Goal: Check status

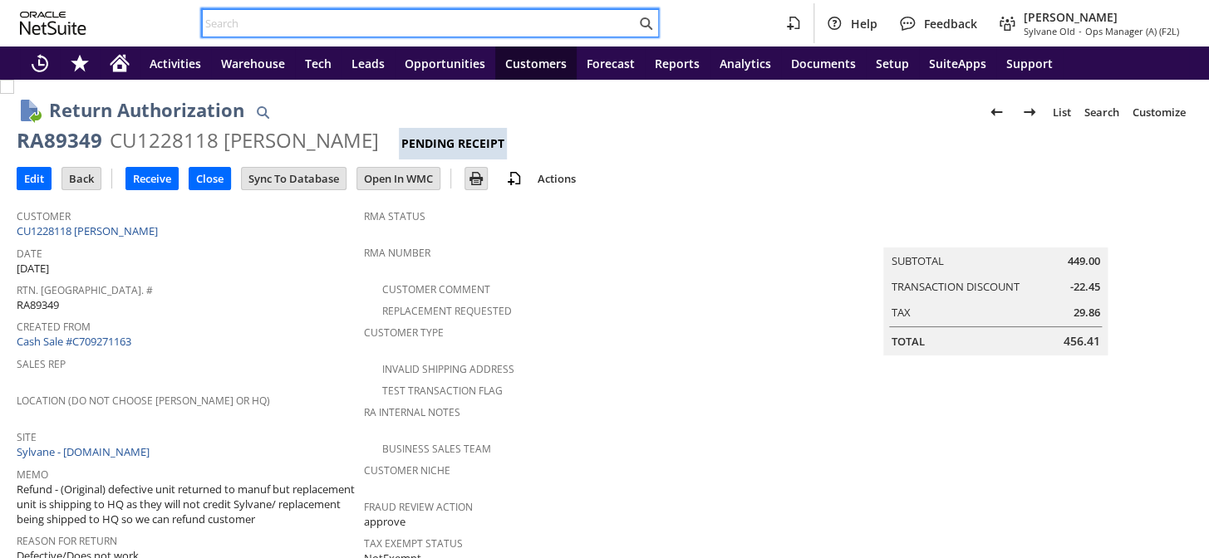
click at [311, 17] on input "text" at bounding box center [419, 23] width 433 height 20
paste input "RA89515"
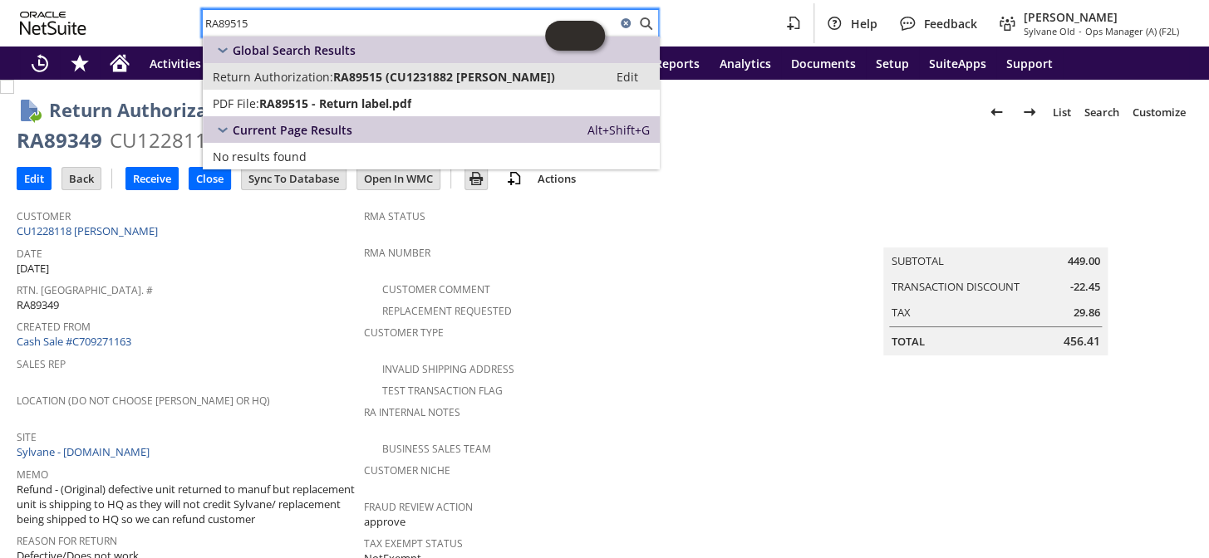
type input "RA89515"
click at [366, 72] on span "RA89515 (CU1231882 Thomas Ruge)" at bounding box center [444, 77] width 222 height 16
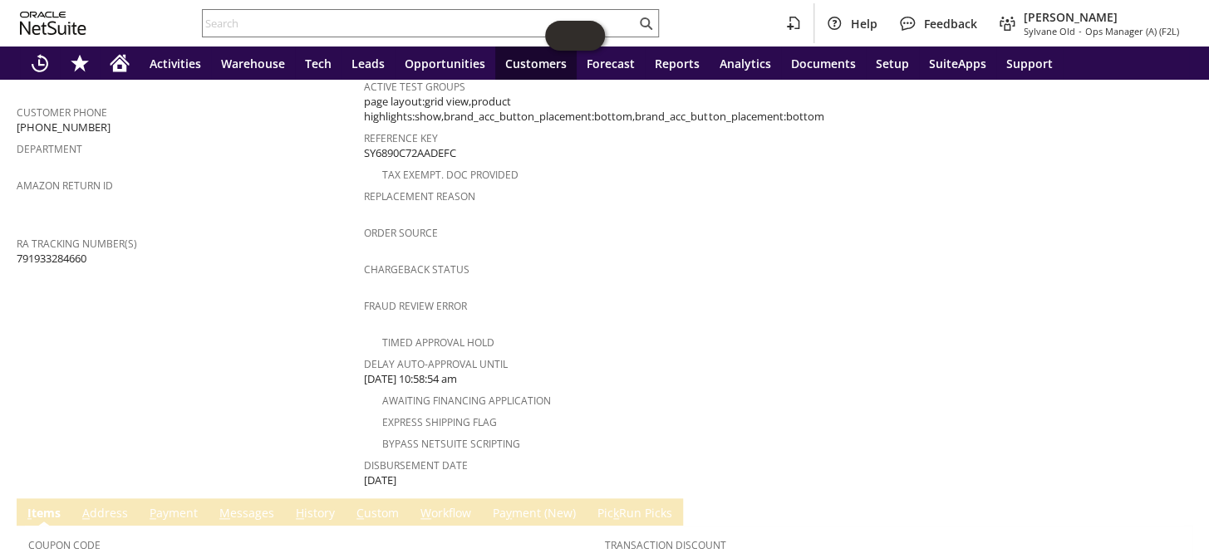
scroll to position [528, 0]
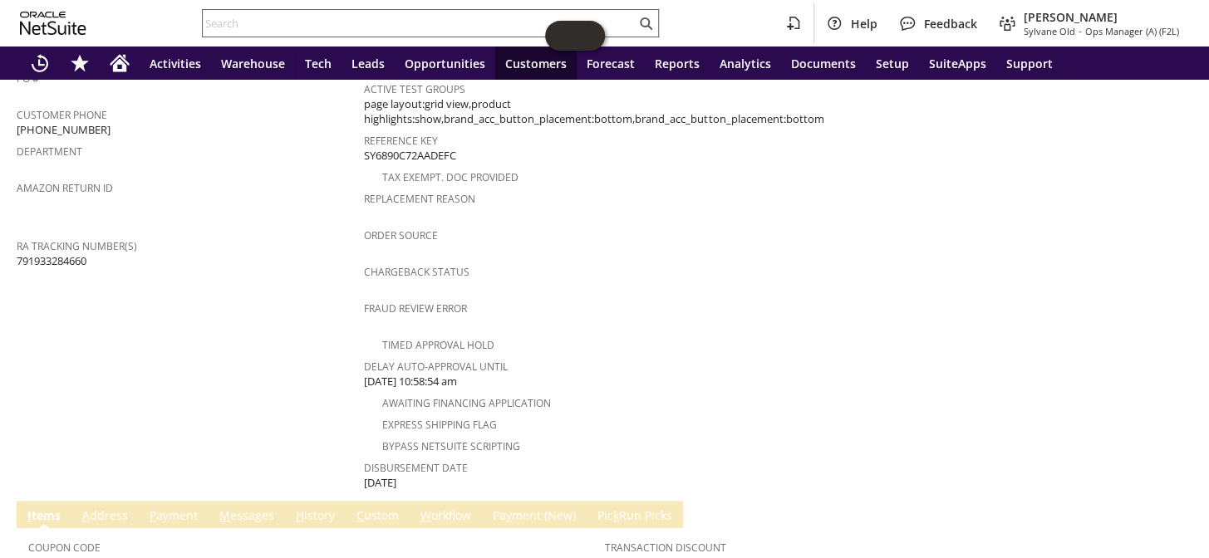
click at [283, 32] on input "text" at bounding box center [419, 23] width 433 height 20
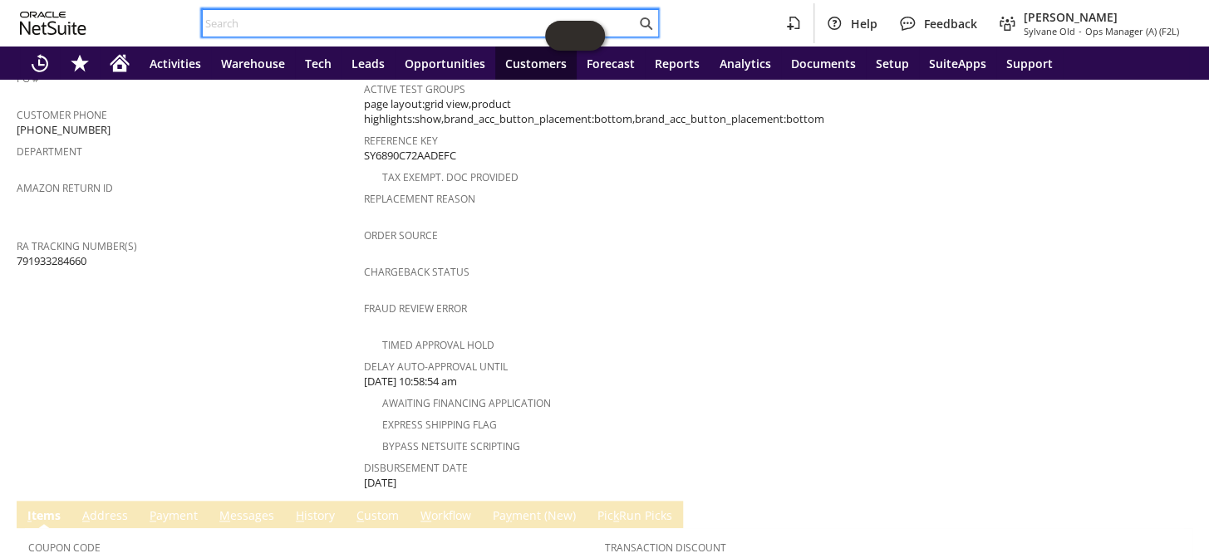
paste input "[PERSON_NAME]"
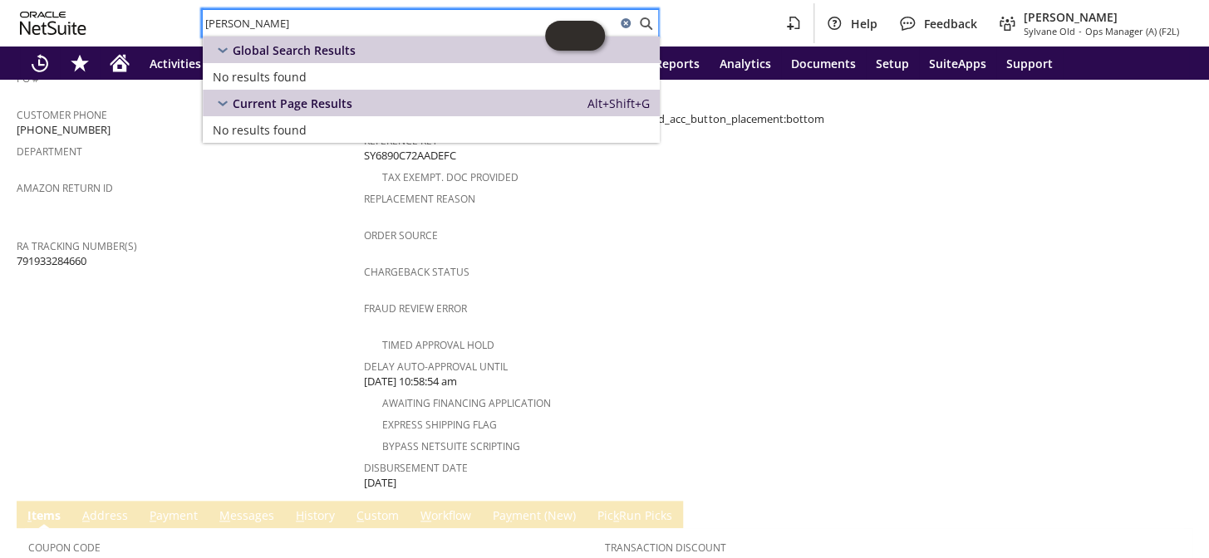
type input "[PERSON_NAME]"
